Goal: Task Accomplishment & Management: Use online tool/utility

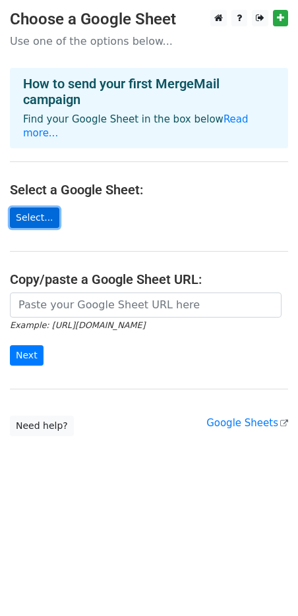
click at [33, 208] on link "Select..." at bounding box center [34, 218] width 49 height 20
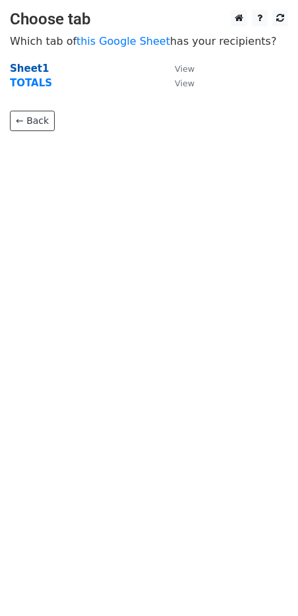
click at [33, 70] on strong "Sheet1" at bounding box center [29, 69] width 39 height 12
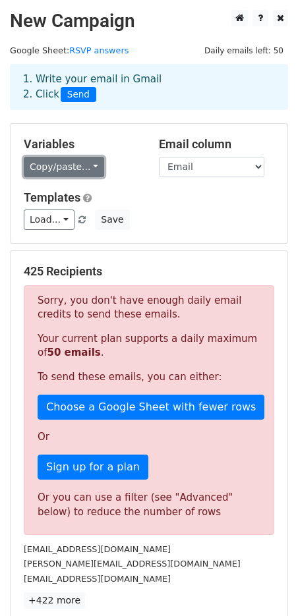
click at [90, 166] on link "Copy/paste..." at bounding box center [64, 167] width 80 height 20
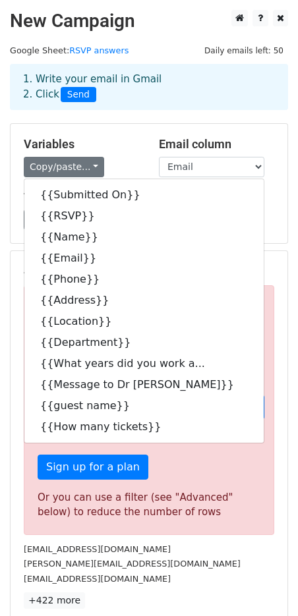
click at [130, 146] on h5 "Variables" at bounding box center [81, 144] width 115 height 14
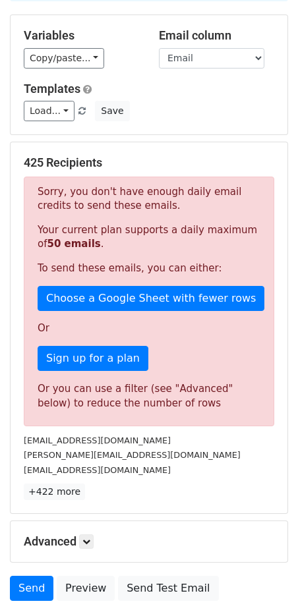
scroll to position [110, 0]
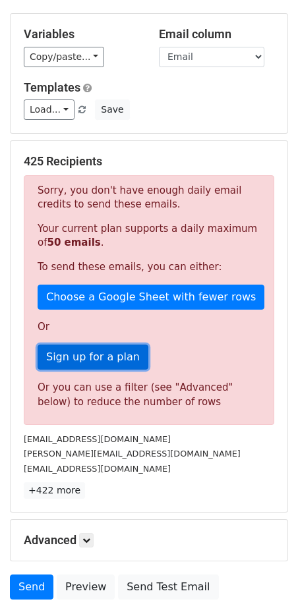
click at [100, 360] on link "Sign up for a plan" at bounding box center [93, 357] width 111 height 25
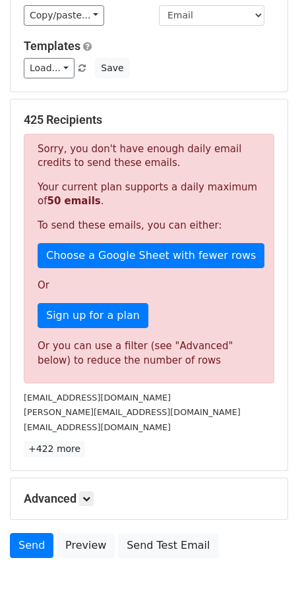
scroll to position [206, 0]
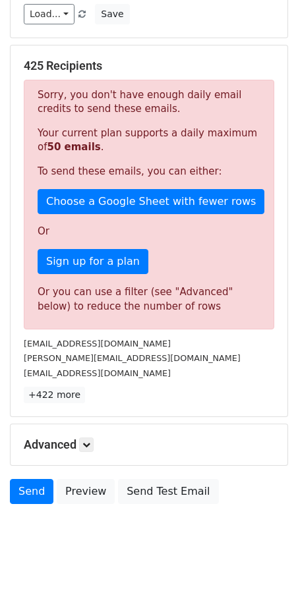
click at [117, 94] on p "Sorry, you don't have enough daily email credits to send these emails." at bounding box center [149, 102] width 223 height 28
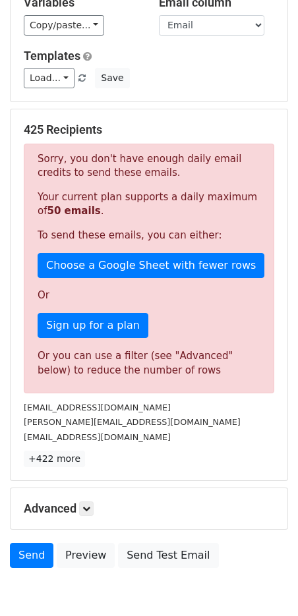
scroll to position [0, 0]
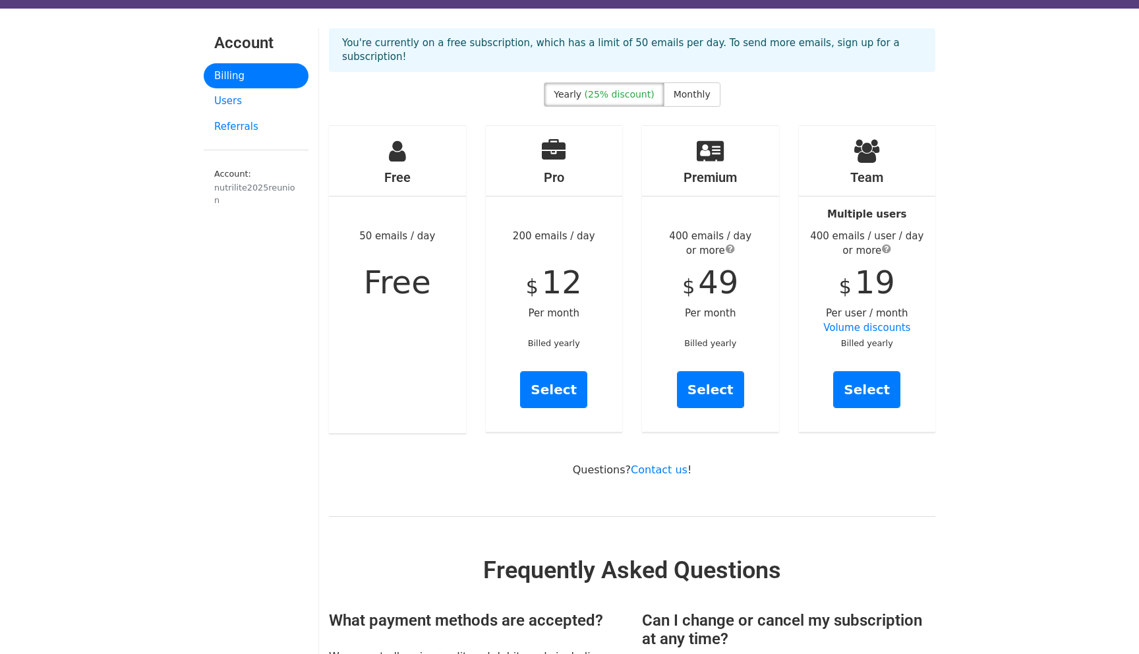
scroll to position [9, 0]
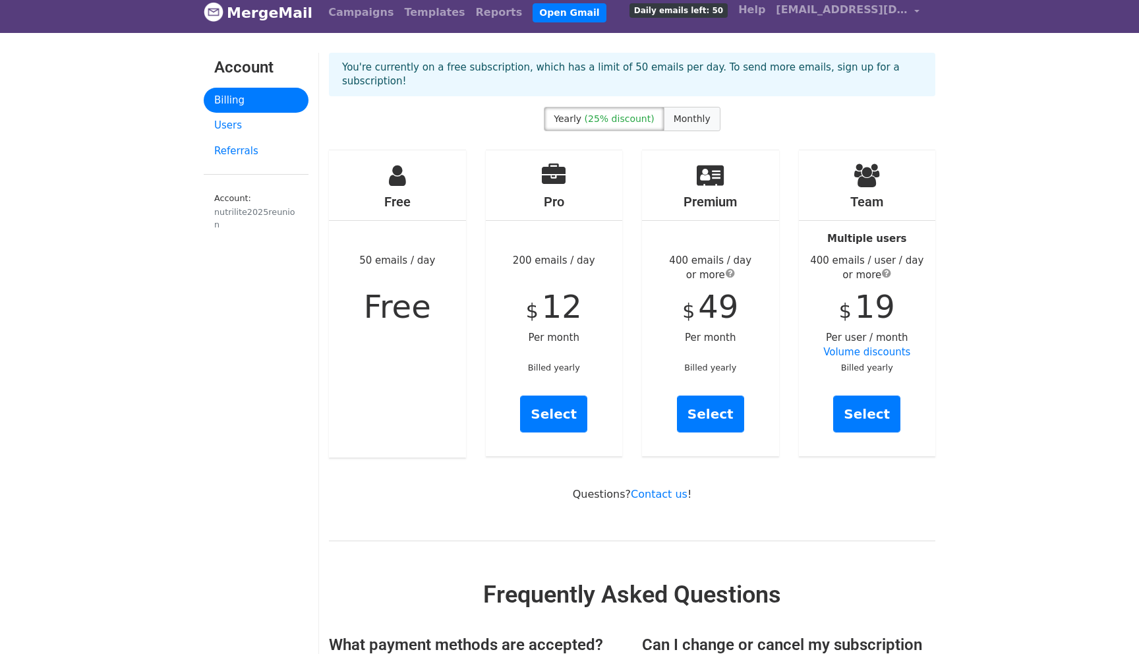
click at [677, 113] on span "Monthly" at bounding box center [691, 118] width 37 height 11
click at [565, 404] on link "Select" at bounding box center [553, 413] width 67 height 37
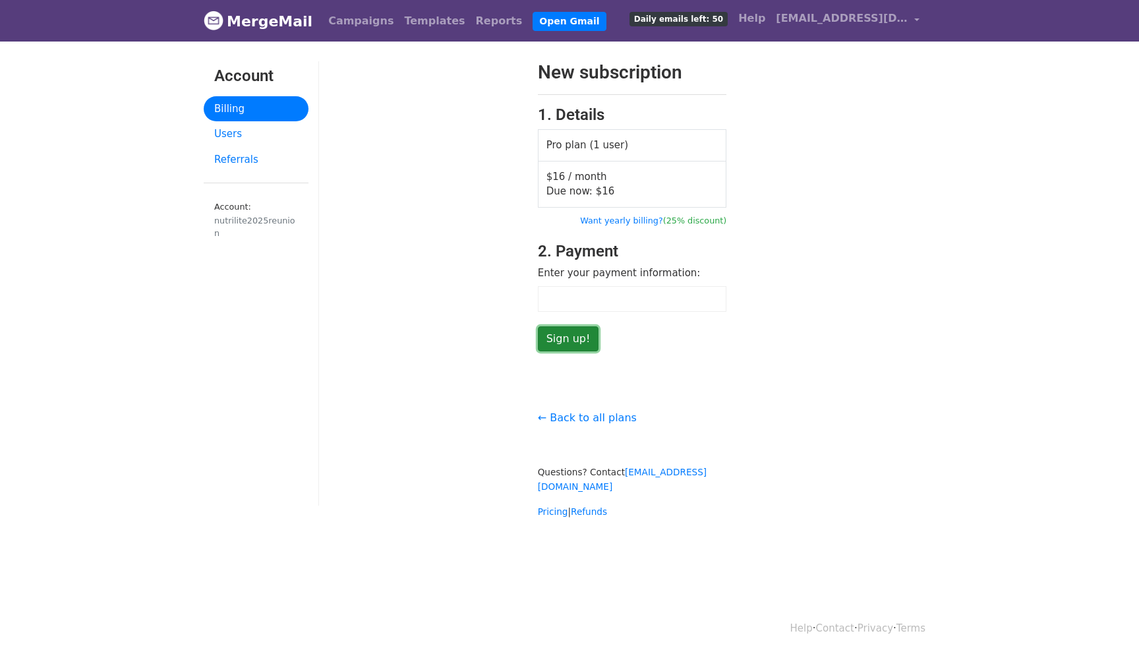
click at [575, 337] on input "Sign up!" at bounding box center [568, 338] width 61 height 25
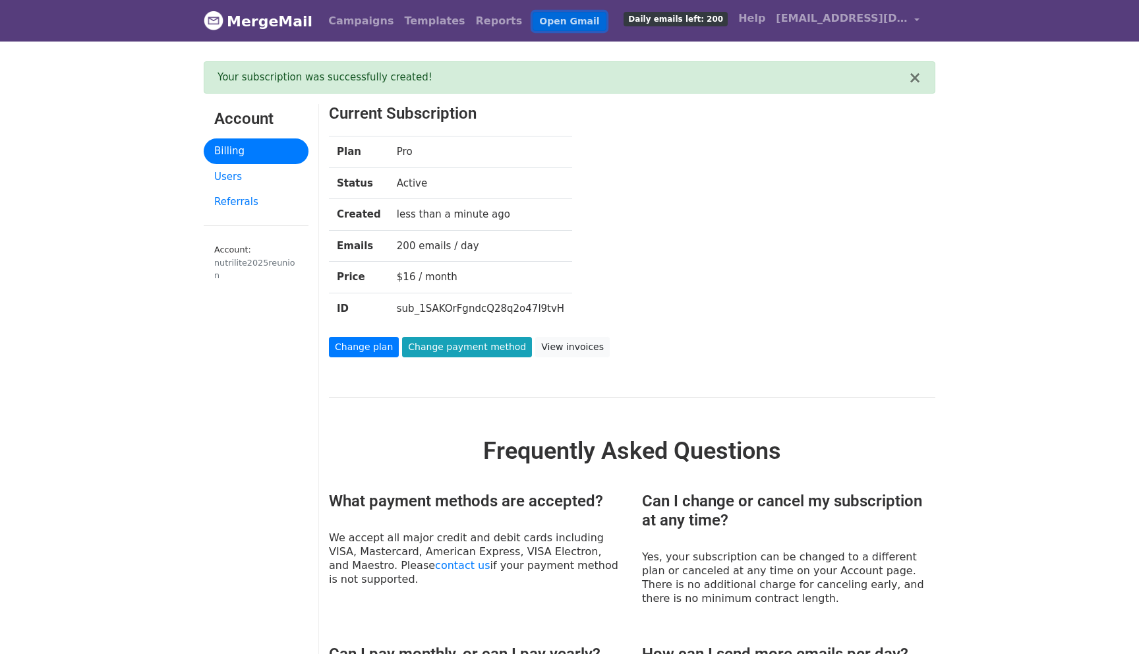
click at [532, 21] on link "Open Gmail" at bounding box center [568, 21] width 73 height 19
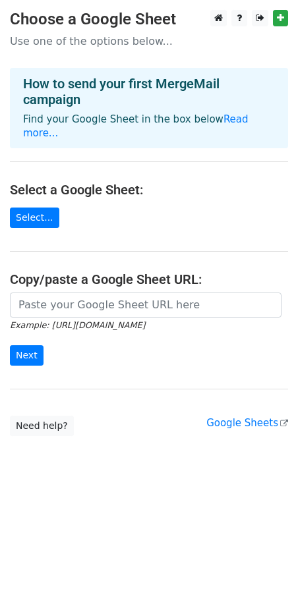
click at [43, 217] on main "Choose a Google Sheet Use one of the options below... How to send your first Me…" at bounding box center [149, 223] width 298 height 426
click at [39, 208] on link "Select..." at bounding box center [34, 218] width 49 height 20
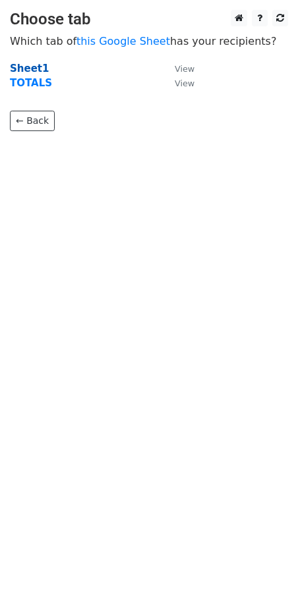
click at [33, 70] on strong "Sheet1" at bounding box center [29, 69] width 39 height 12
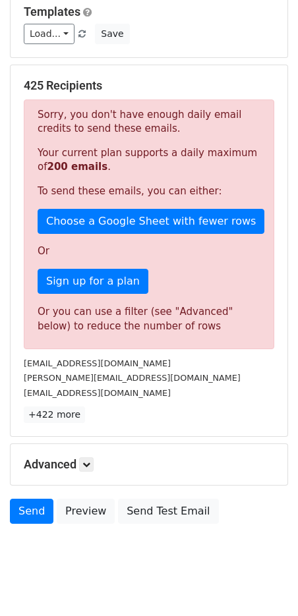
scroll to position [206, 0]
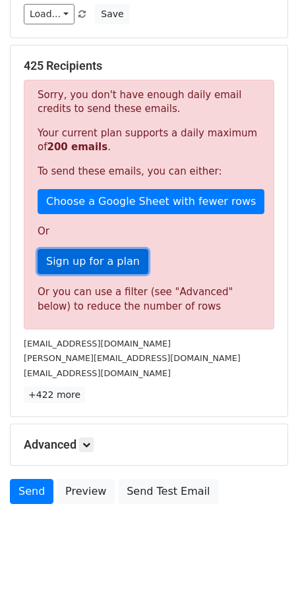
click at [110, 262] on link "Sign up for a plan" at bounding box center [93, 261] width 111 height 25
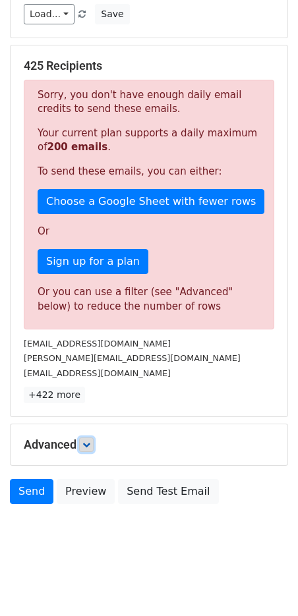
click at [82, 440] on link at bounding box center [86, 445] width 14 height 14
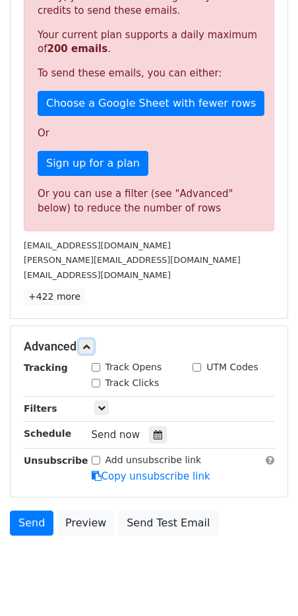
scroll to position [335, 0]
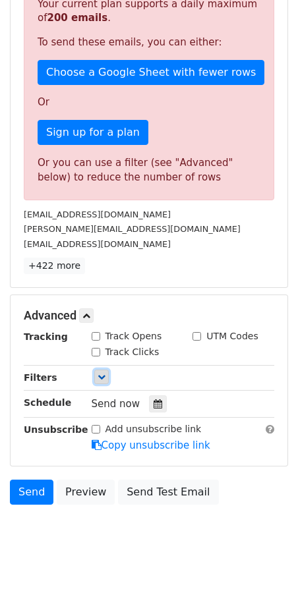
click at [99, 374] on icon at bounding box center [102, 377] width 8 height 8
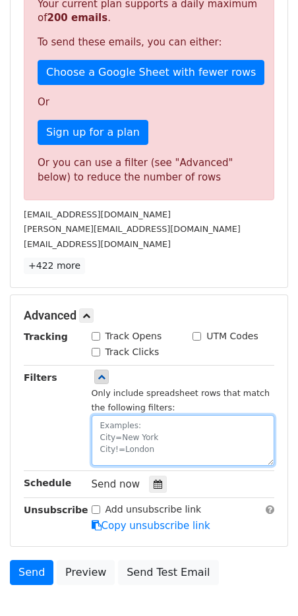
click at [155, 448] on textarea at bounding box center [183, 440] width 183 height 51
click at [119, 425] on textarea at bounding box center [183, 440] width 183 height 51
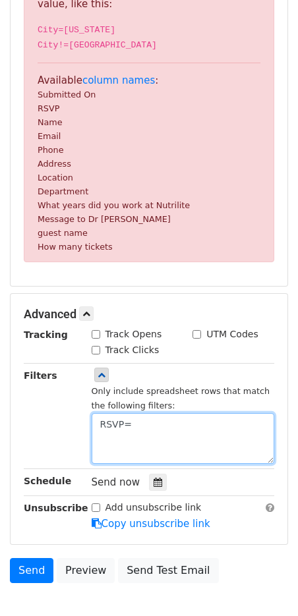
paste textarea "Yes, Count me in - I'll be there!"
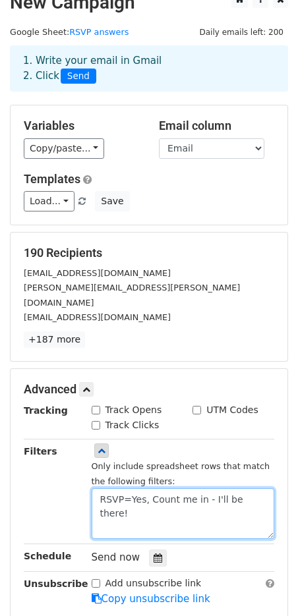
scroll to position [0, 0]
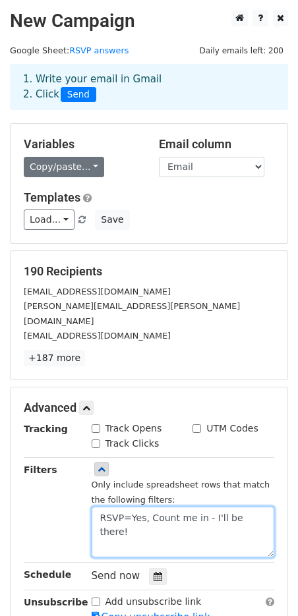
type textarea "RSVP=Yes, Count me in - I'll be there!"
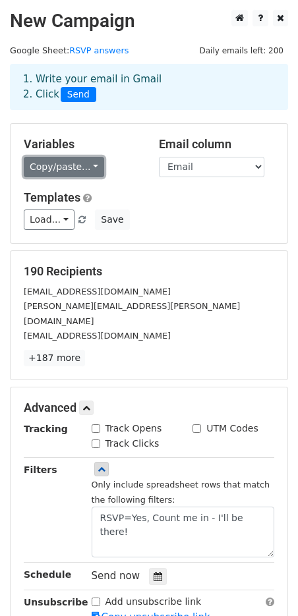
click at [90, 165] on link "Copy/paste..." at bounding box center [64, 167] width 80 height 20
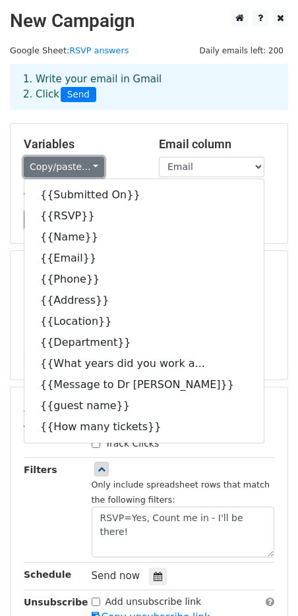
click at [88, 165] on link "Copy/paste..." at bounding box center [64, 167] width 80 height 20
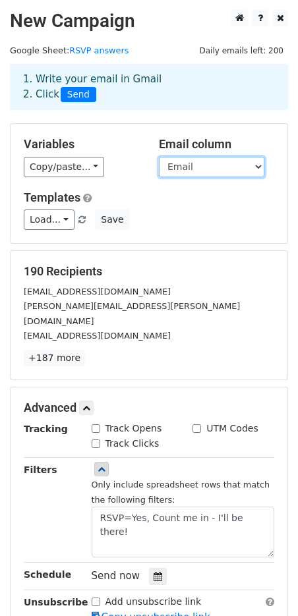
click at [252, 168] on select "Submitted On RSVP Name Email Phone Address Location Department What years did y…" at bounding box center [211, 167] width 105 height 20
click at [159, 157] on select "Submitted On RSVP Name Email Phone Address Location Department What years did y…" at bounding box center [211, 167] width 105 height 20
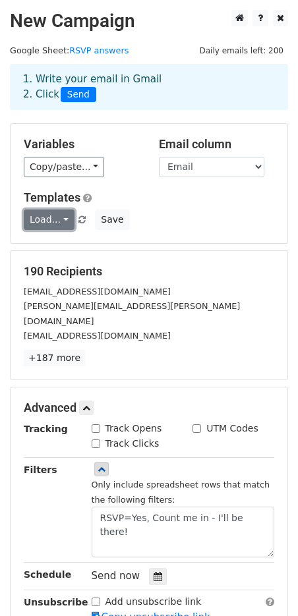
click at [60, 221] on link "Load..." at bounding box center [49, 220] width 51 height 20
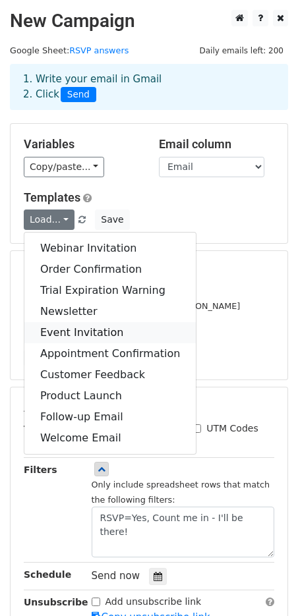
click at [94, 328] on link "Event Invitation" at bounding box center [109, 332] width 171 height 21
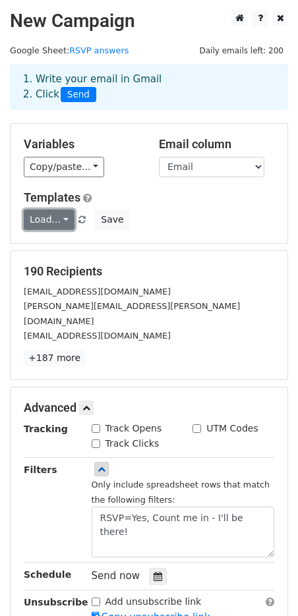
click at [64, 219] on link "Load..." at bounding box center [49, 220] width 51 height 20
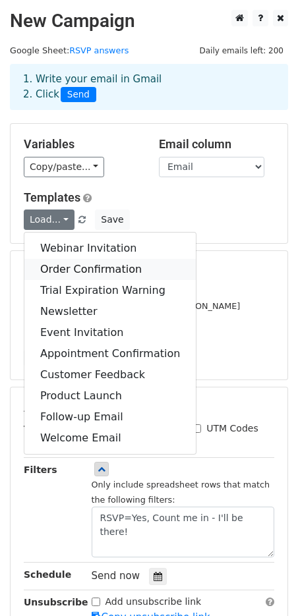
click at [112, 264] on link "Order Confirmation" at bounding box center [109, 269] width 171 height 21
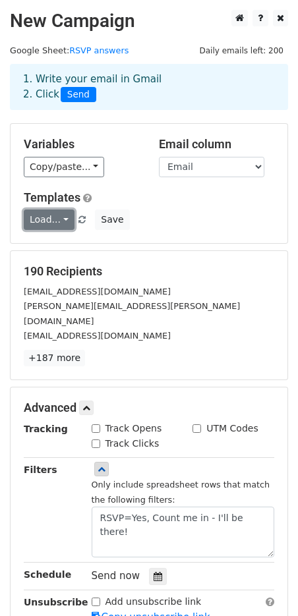
click at [66, 215] on link "Load..." at bounding box center [49, 220] width 51 height 20
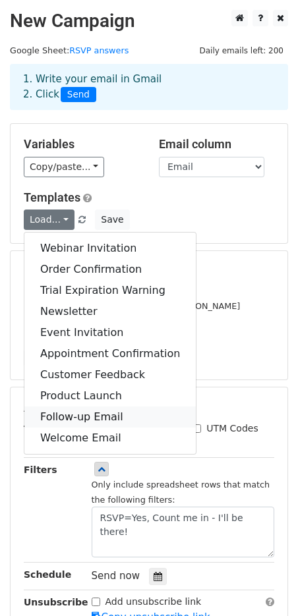
click at [91, 413] on link "Follow-up Email" at bounding box center [109, 417] width 171 height 21
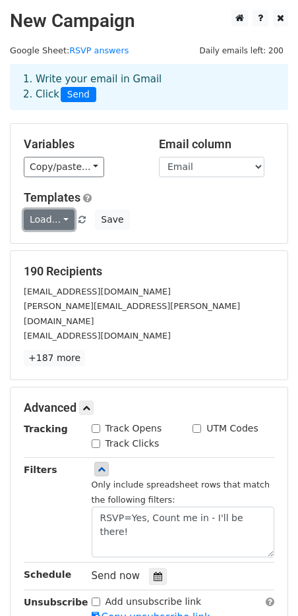
click at [65, 217] on link "Load..." at bounding box center [49, 220] width 51 height 20
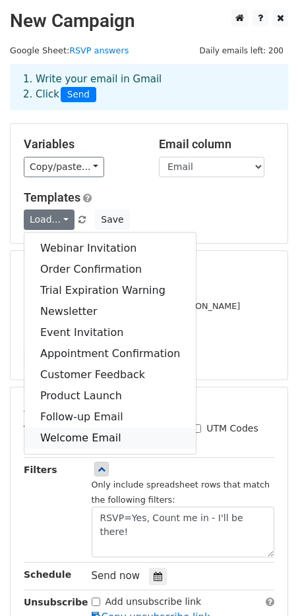
click at [91, 443] on link "Welcome Email" at bounding box center [109, 438] width 171 height 21
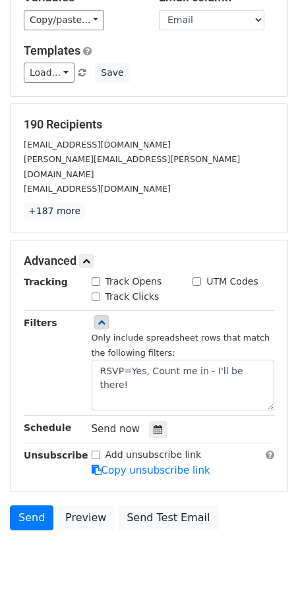
scroll to position [157, 0]
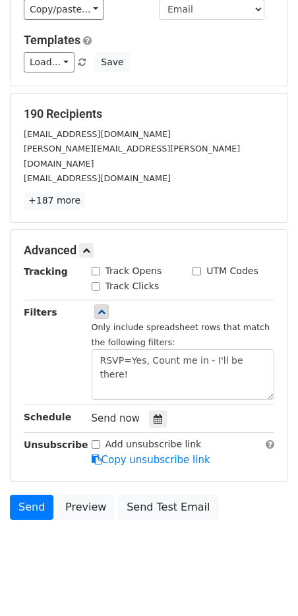
click at [95, 267] on input "Track Opens" at bounding box center [96, 271] width 9 height 9
checkbox input "true"
click at [95, 282] on input "Track Clicks" at bounding box center [96, 286] width 9 height 9
checkbox input "true"
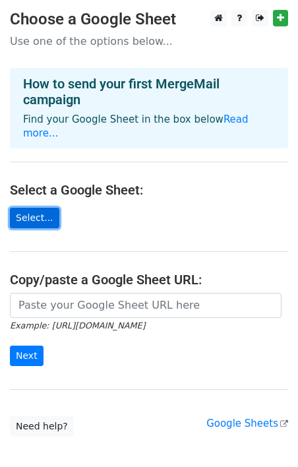
click at [40, 208] on link "Select..." at bounding box center [34, 218] width 49 height 20
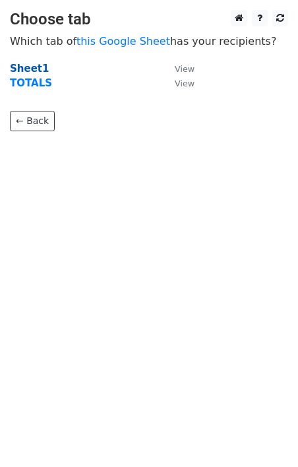
click at [32, 68] on strong "Sheet1" at bounding box center [29, 69] width 39 height 12
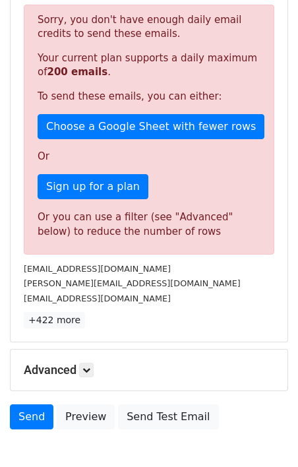
scroll to position [355, 0]
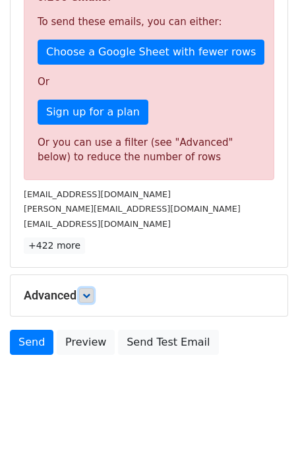
click at [88, 297] on icon at bounding box center [86, 295] width 8 height 8
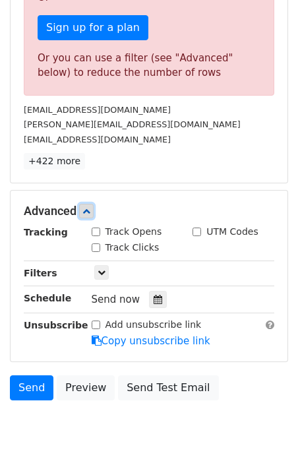
scroll to position [467, 0]
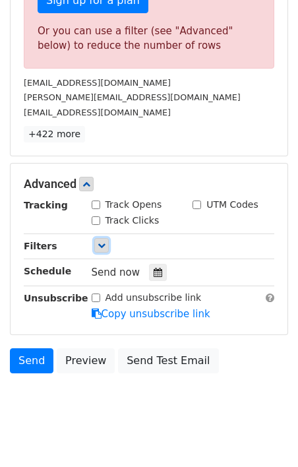
click at [103, 250] on link at bounding box center [101, 245] width 14 height 14
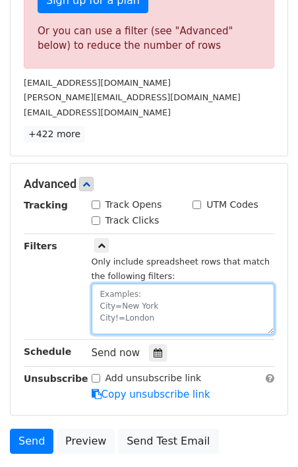
click at [123, 304] on textarea at bounding box center [183, 308] width 183 height 51
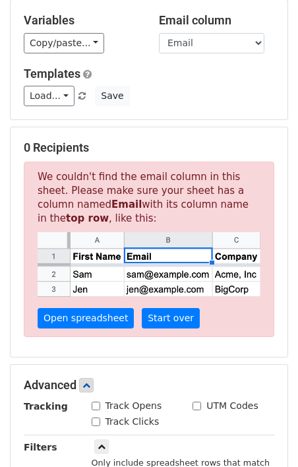
scroll to position [129, 0]
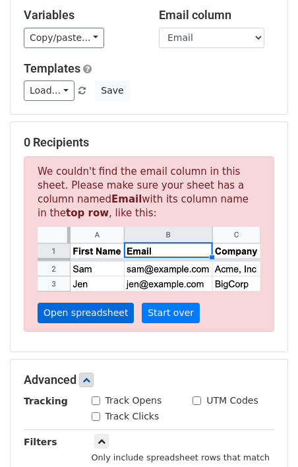
type textarea "RSVP=Yes, Count me in!"
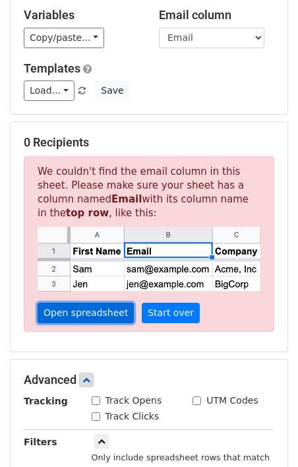
click at [103, 316] on link "Open spreadsheet" at bounding box center [86, 312] width 96 height 20
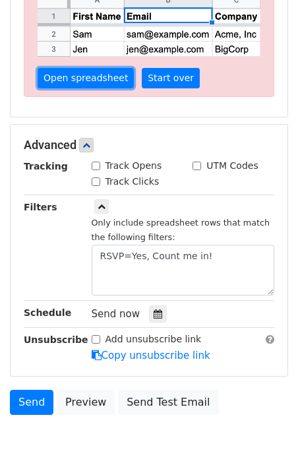
scroll to position [372, 0]
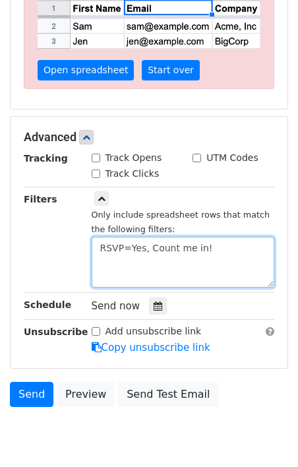
click at [160, 250] on textarea "RSVP=Yes, Count me in!" at bounding box center [183, 262] width 183 height 51
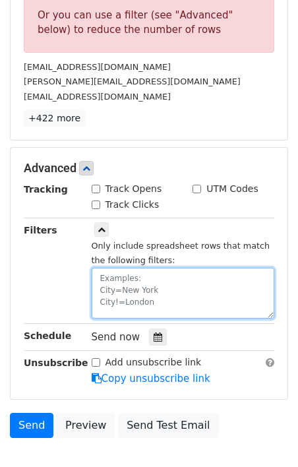
scroll to position [511, 0]
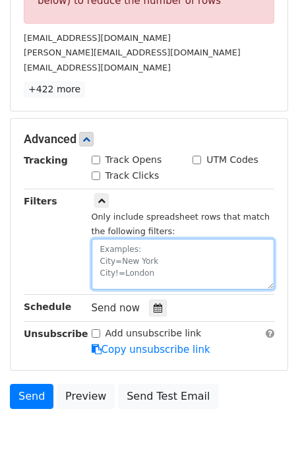
click at [110, 252] on textarea at bounding box center [183, 264] width 183 height 51
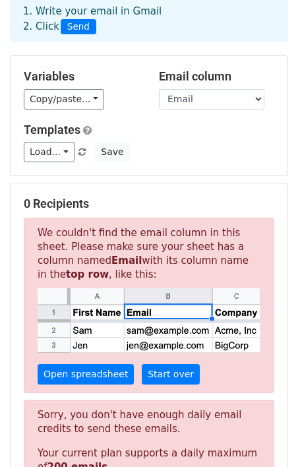
scroll to position [65, 0]
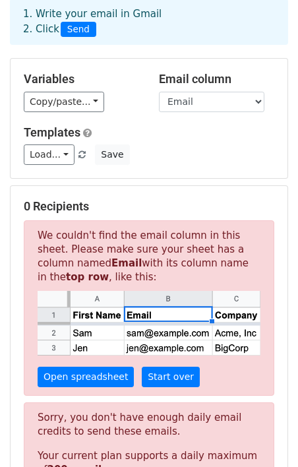
type textarea "RSVP="
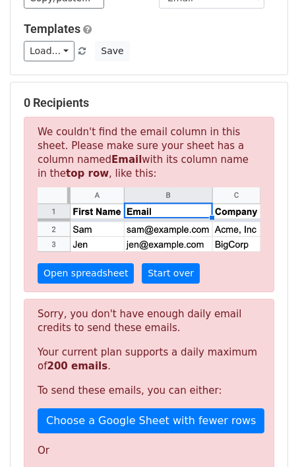
scroll to position [177, 0]
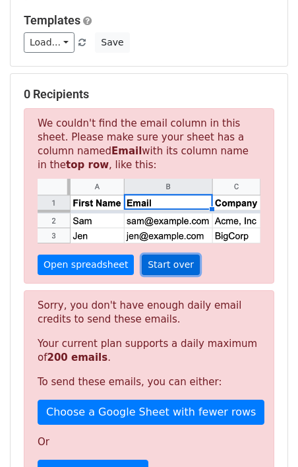
click at [152, 263] on link "Start over" at bounding box center [171, 264] width 58 height 20
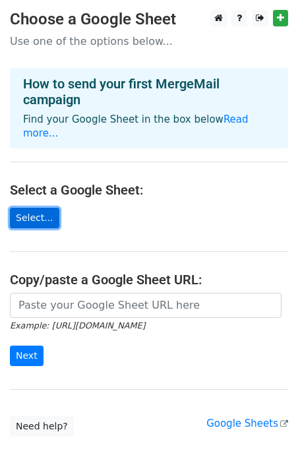
click at [46, 208] on link "Select..." at bounding box center [34, 218] width 49 height 20
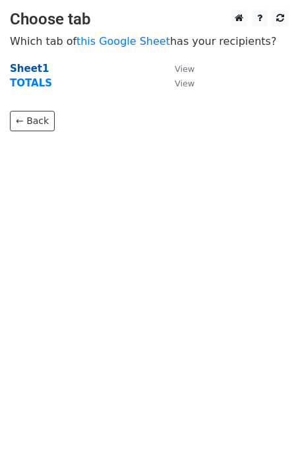
click at [34, 68] on strong "Sheet1" at bounding box center [29, 69] width 39 height 12
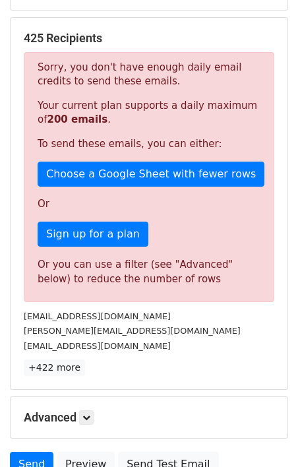
scroll to position [355, 0]
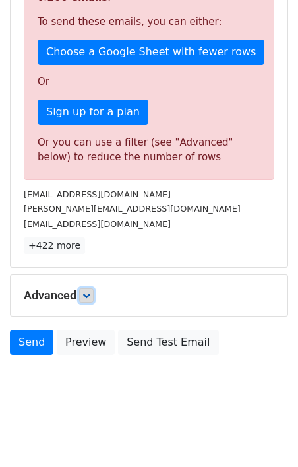
click at [82, 293] on link at bounding box center [86, 295] width 14 height 14
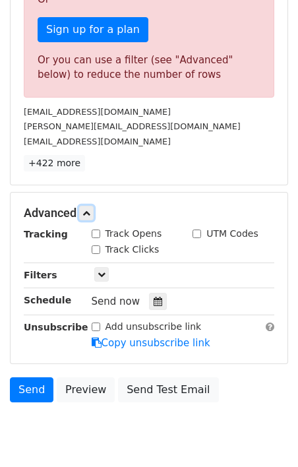
scroll to position [484, 0]
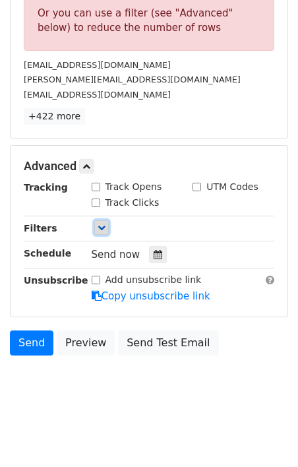
click at [100, 225] on icon at bounding box center [102, 227] width 8 height 8
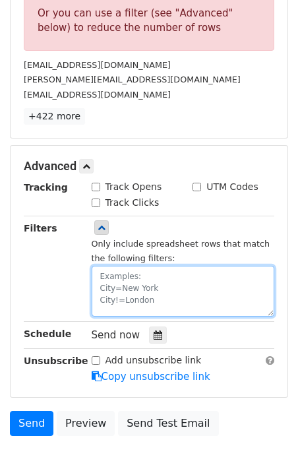
click at [119, 282] on textarea at bounding box center [183, 291] width 183 height 51
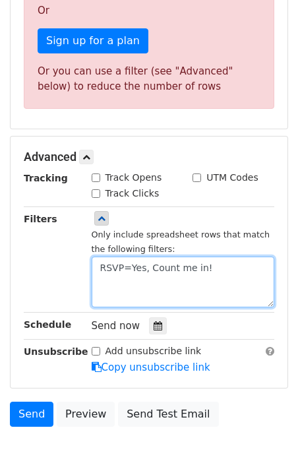
scroll to position [625, 0]
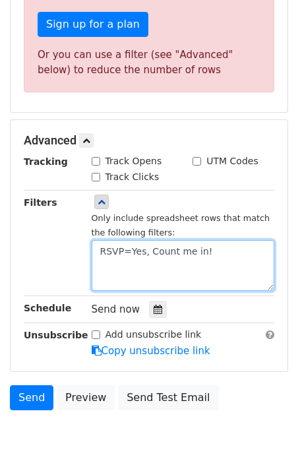
click at [223, 256] on textarea "RSVP=Yes, Count me in!" at bounding box center [183, 265] width 183 height 51
click at [101, 251] on textarea "RSVP=Yes, Count me in!" at bounding box center [183, 265] width 183 height 51
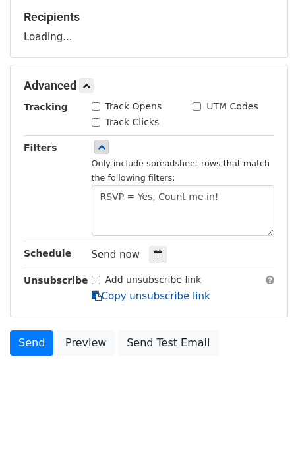
click at [171, 290] on link "Copy unsubscribe link" at bounding box center [151, 296] width 119 height 12
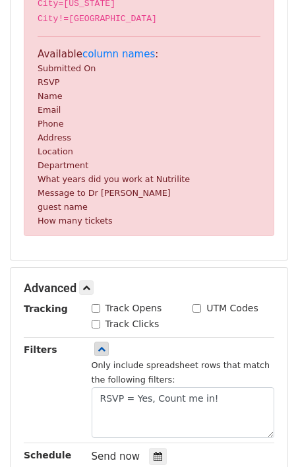
scroll to position [413, 0]
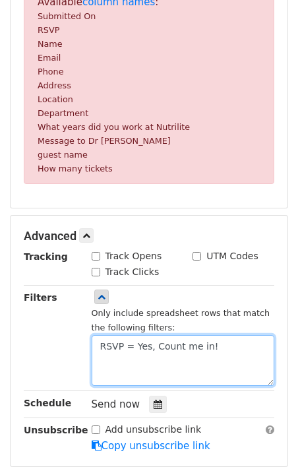
click at [127, 349] on textarea "RSVP = Yes, Count me in!" at bounding box center [183, 360] width 183 height 51
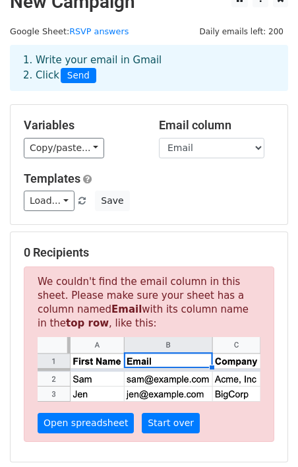
scroll to position [0, 0]
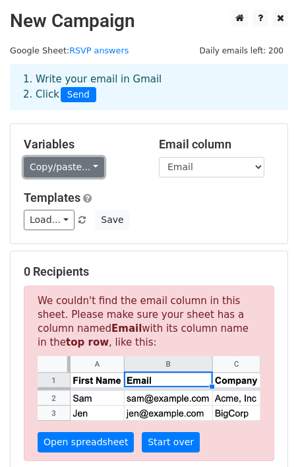
click at [86, 162] on link "Copy/paste..." at bounding box center [64, 167] width 80 height 20
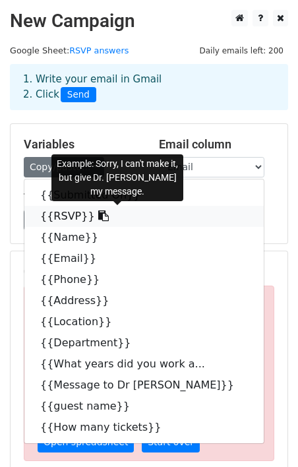
click at [67, 215] on link "{{RSVP}}" at bounding box center [143, 216] width 239 height 21
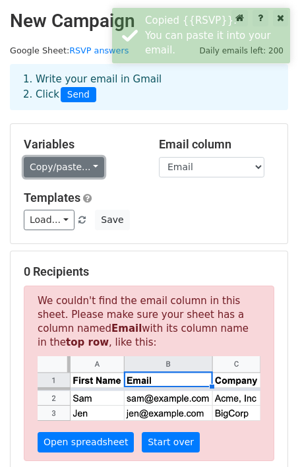
click at [82, 164] on link "Copy/paste..." at bounding box center [64, 167] width 80 height 20
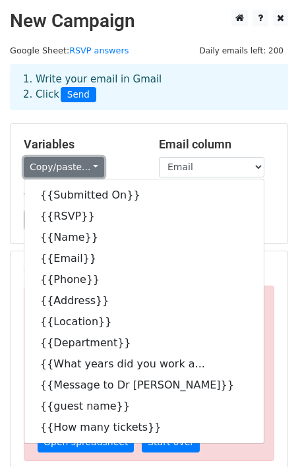
click at [82, 165] on link "Copy/paste..." at bounding box center [64, 167] width 80 height 20
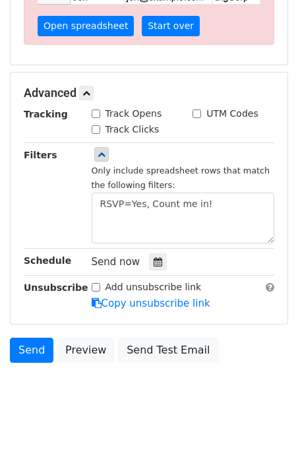
scroll to position [422, 0]
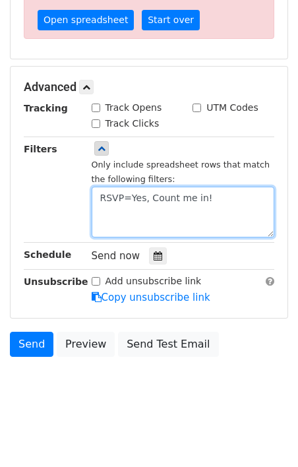
click at [111, 198] on textarea "RSVP=Yes, Count me in!" at bounding box center [183, 211] width 183 height 51
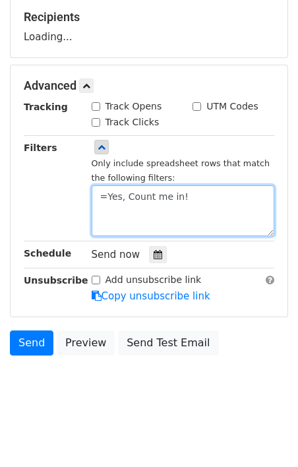
paste textarea "{{RSVP}}"
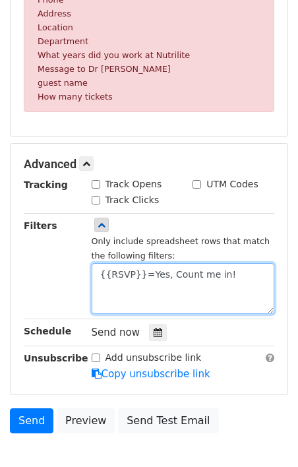
scroll to position [567, 0]
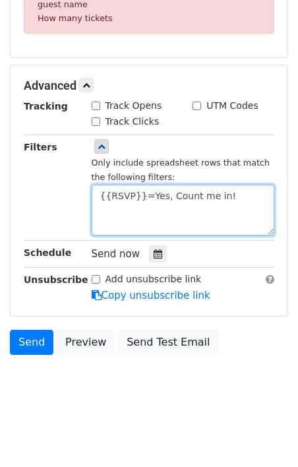
drag, startPoint x: 143, startPoint y: 196, endPoint x: 19, endPoint y: 198, distance: 123.9
click at [19, 198] on div "Filters Only include spreadsheet rows that match the following filters: {{RSVP}…" at bounding box center [149, 188] width 270 height 96
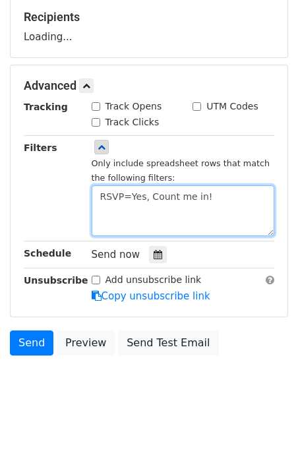
click at [204, 198] on textarea "RSVP=Yes, Count me in!" at bounding box center [183, 210] width 183 height 51
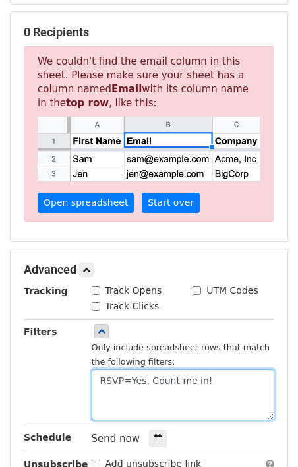
scroll to position [227, 0]
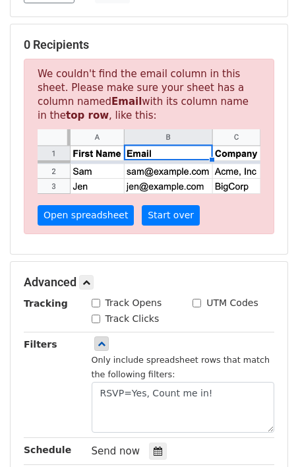
click at [95, 204] on p "We couldn't find the email column in this sheet. Please make sure your sheet ha…" at bounding box center [149, 147] width 250 height 176
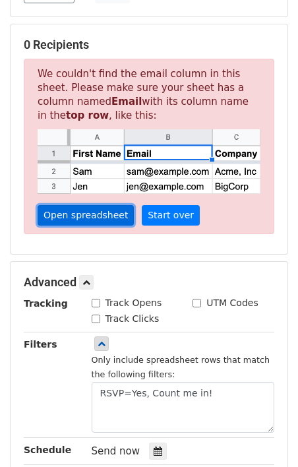
click at [90, 215] on link "Open spreadsheet" at bounding box center [86, 215] width 96 height 20
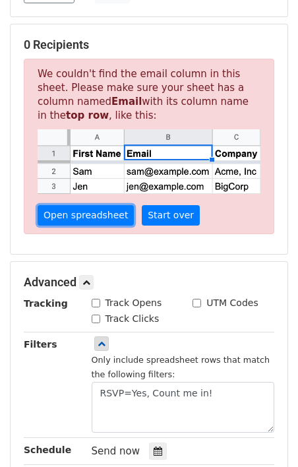
scroll to position [423, 0]
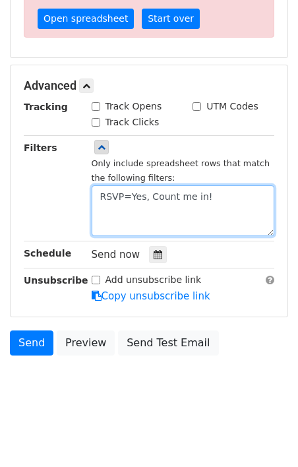
click at [147, 196] on textarea "RSVP=Yes, Count me in!" at bounding box center [183, 210] width 183 height 51
drag, startPoint x: 132, startPoint y: 194, endPoint x: 286, endPoint y: 186, distance: 154.4
click at [286, 186] on div "Advanced Tracking Track Opens UTM Codes Track Clicks Filters Only include sprea…" at bounding box center [149, 190] width 277 height 251
click at [141, 196] on textarea "RSVP=Yes, Count me in!" at bounding box center [183, 210] width 183 height 51
drag, startPoint x: 130, startPoint y: 194, endPoint x: 237, endPoint y: 206, distance: 107.5
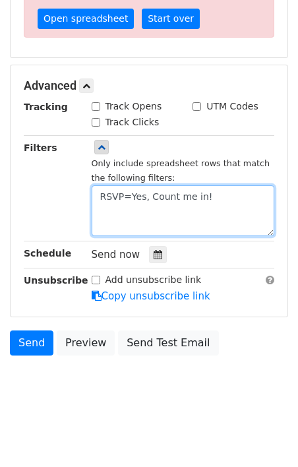
click at [237, 206] on textarea "RSVP=Yes, Count me in!" at bounding box center [183, 210] width 183 height 51
paste textarea "- I'll be there"
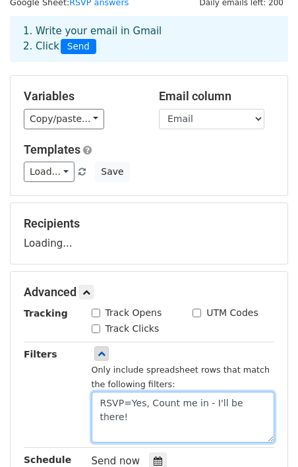
scroll to position [47, 0]
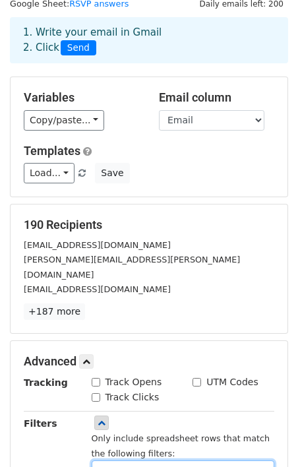
type textarea "RSVP=Yes, Count me in - I'll be there!"
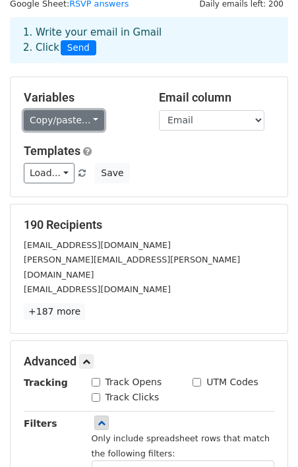
click at [84, 117] on link "Copy/paste..." at bounding box center [64, 120] width 80 height 20
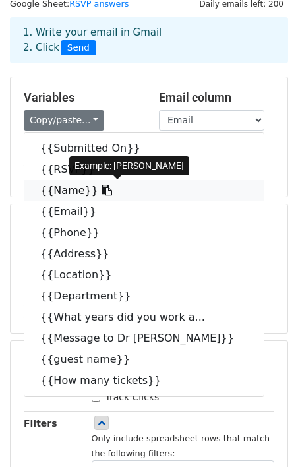
click at [57, 193] on link "{{Name}}" at bounding box center [143, 190] width 239 height 21
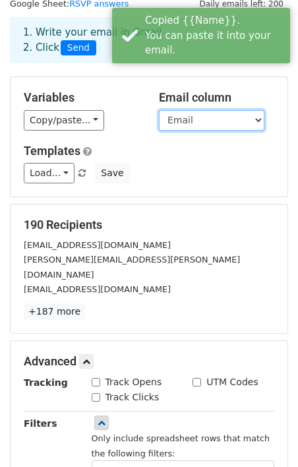
click at [224, 122] on select "Submitted On RSVP Name Email Phone Address Location Department What years did y…" at bounding box center [211, 120] width 105 height 20
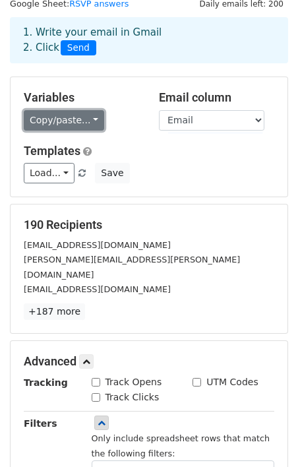
click at [87, 118] on link "Copy/paste..." at bounding box center [64, 120] width 80 height 20
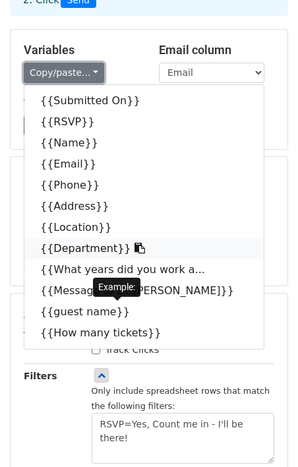
scroll to position [98, 0]
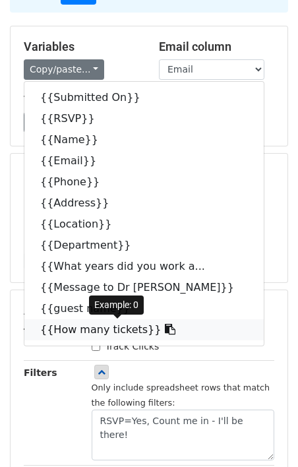
click at [96, 324] on link "{{How many tickets}}" at bounding box center [143, 329] width 239 height 21
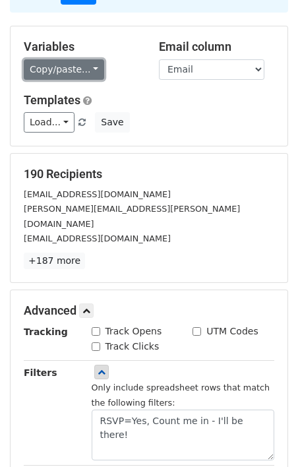
click at [72, 70] on link "Copy/paste..." at bounding box center [64, 69] width 80 height 20
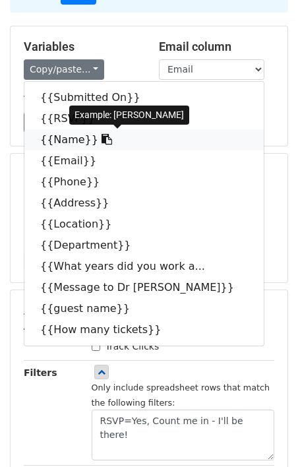
click at [62, 142] on link "{{Name}}" at bounding box center [143, 139] width 239 height 21
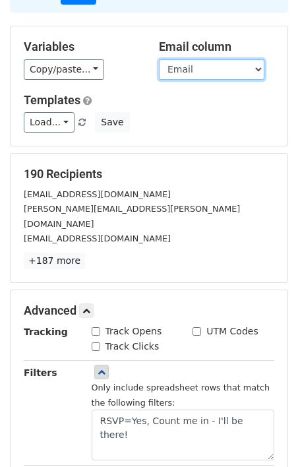
click at [259, 69] on select "Submitted On RSVP Name Email Phone Address Location Department What years did y…" at bounding box center [211, 69] width 105 height 20
click at [159, 59] on select "Submitted On RSVP Name Email Phone Address Location Department What years did y…" at bounding box center [211, 69] width 105 height 20
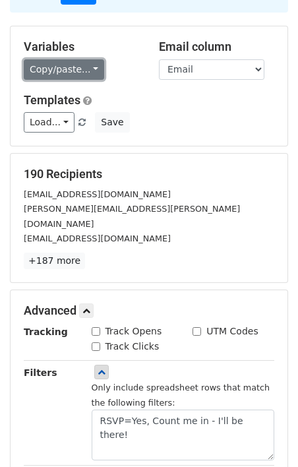
click at [84, 73] on link "Copy/paste..." at bounding box center [64, 69] width 80 height 20
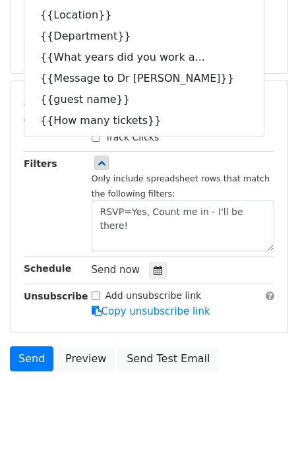
scroll to position [307, 0]
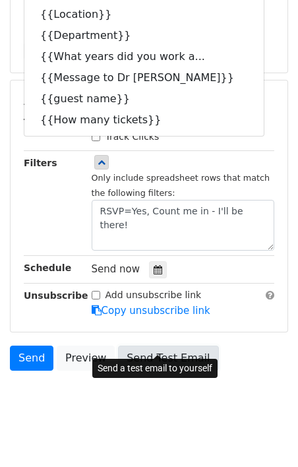
click at [182, 345] on link "Send Test Email" at bounding box center [168, 357] width 100 height 25
click at [173, 345] on link "Send Test Email" at bounding box center [168, 357] width 100 height 25
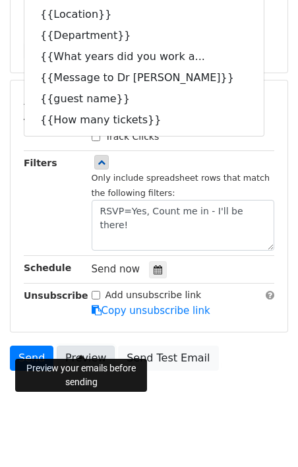
click at [74, 345] on link "Preview" at bounding box center [86, 357] width 58 height 25
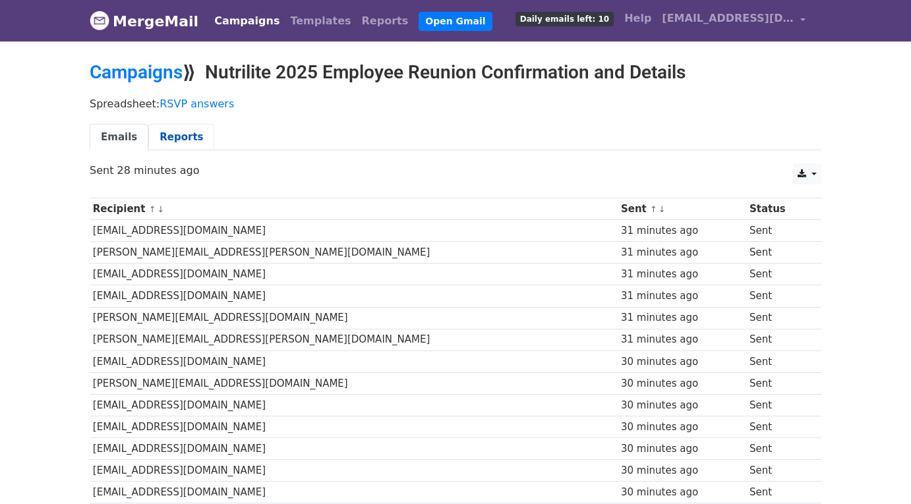
click at [173, 139] on link "Reports" at bounding box center [181, 137] width 66 height 27
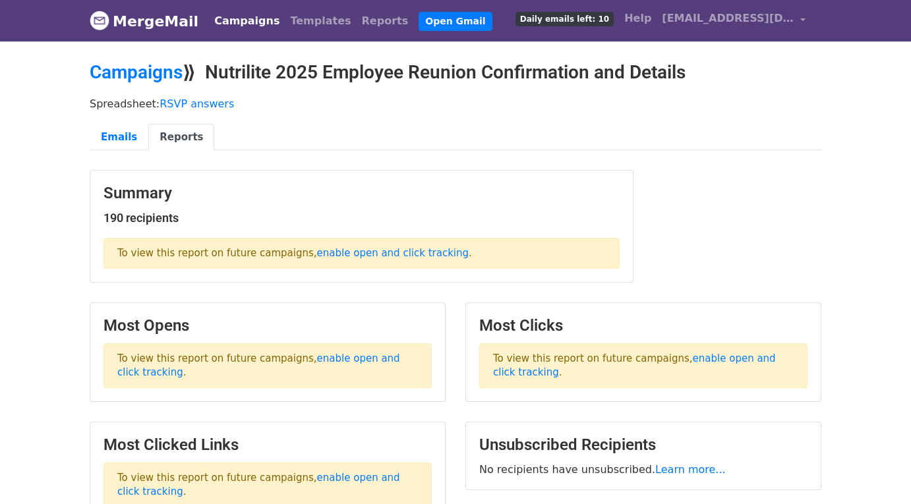
click at [235, 19] on link "Campaigns" at bounding box center [247, 21] width 76 height 26
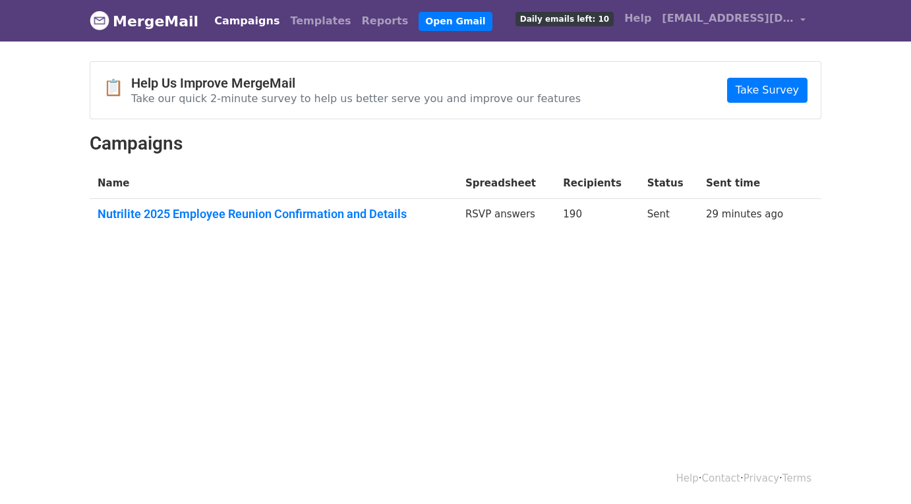
click at [289, 15] on link "Templates" at bounding box center [320, 21] width 71 height 26
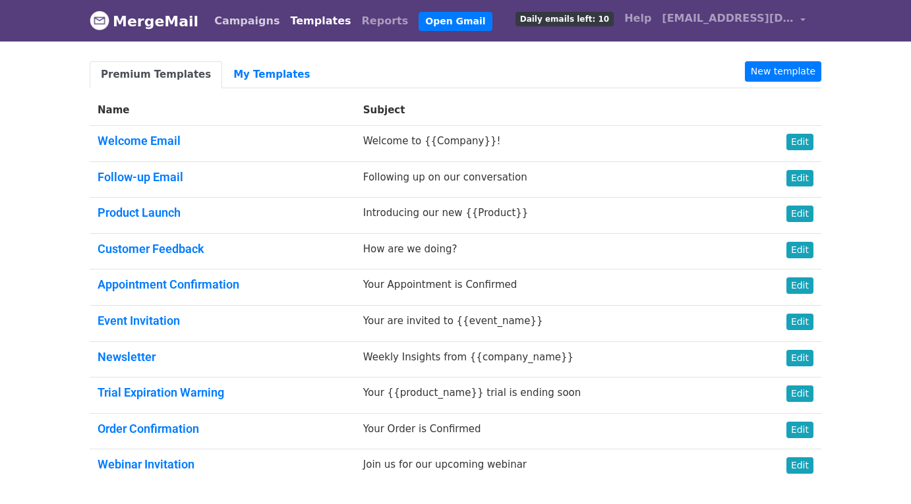
click at [229, 19] on link "Campaigns" at bounding box center [247, 21] width 76 height 26
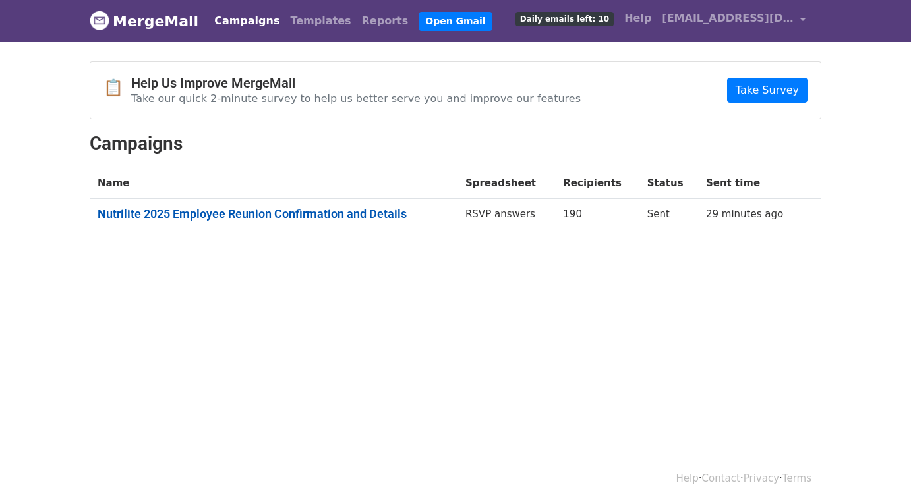
click at [163, 208] on link "Nutrilite 2025 Employee Reunion Confirmation and Details" at bounding box center [274, 214] width 352 height 14
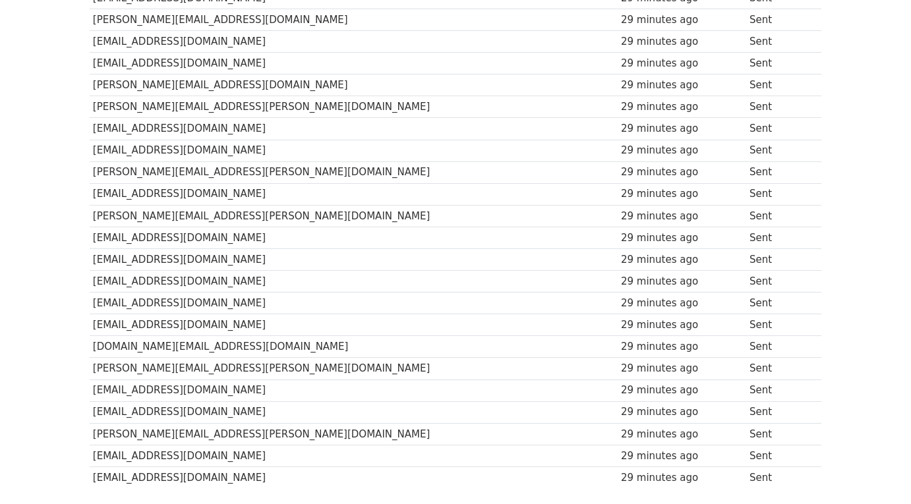
scroll to position [3976, 0]
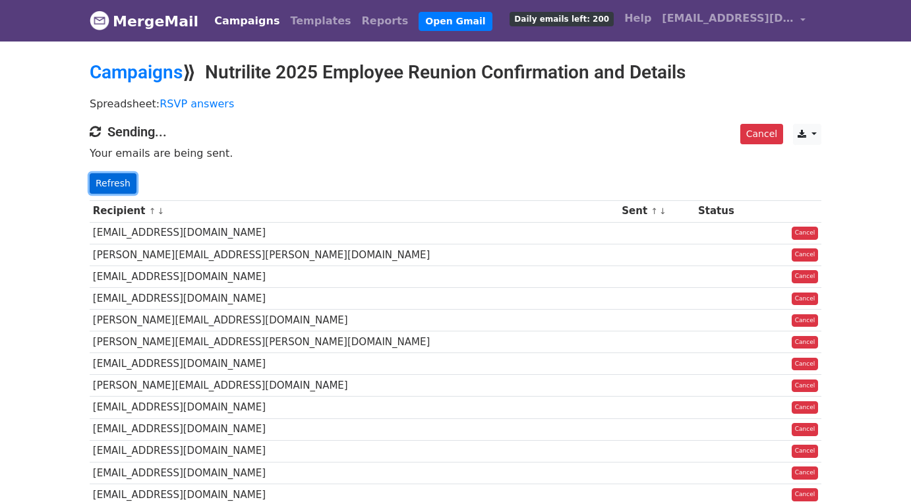
click at [100, 183] on link "Refresh" at bounding box center [113, 183] width 47 height 20
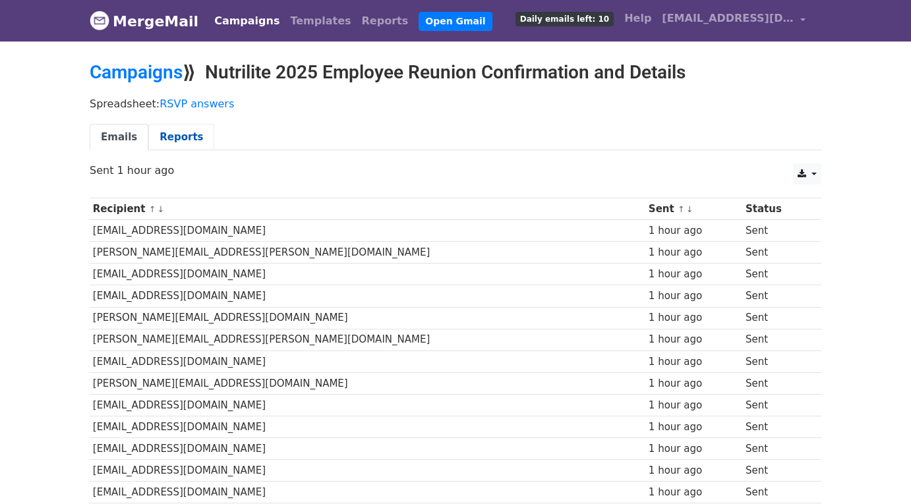
click at [188, 138] on link "Reports" at bounding box center [181, 137] width 66 height 27
